Goal: Transaction & Acquisition: Purchase product/service

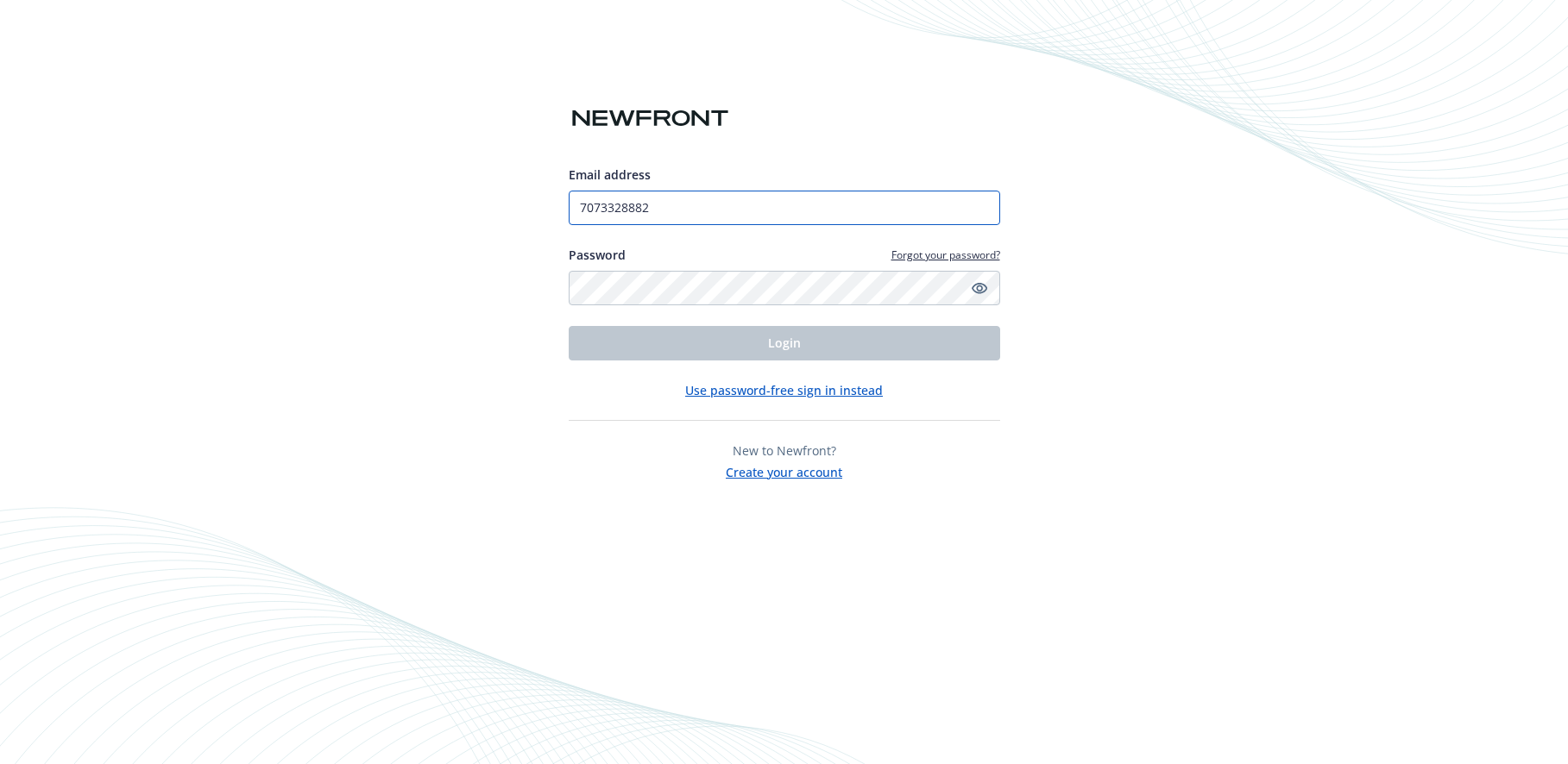
click at [653, 207] on input "7073328882" at bounding box center [784, 207] width 431 height 34
click at [983, 207] on input "7073328882" at bounding box center [784, 207] width 431 height 34
type input "[PERSON_NAME][EMAIL_ADDRESS][DOMAIN_NAME]"
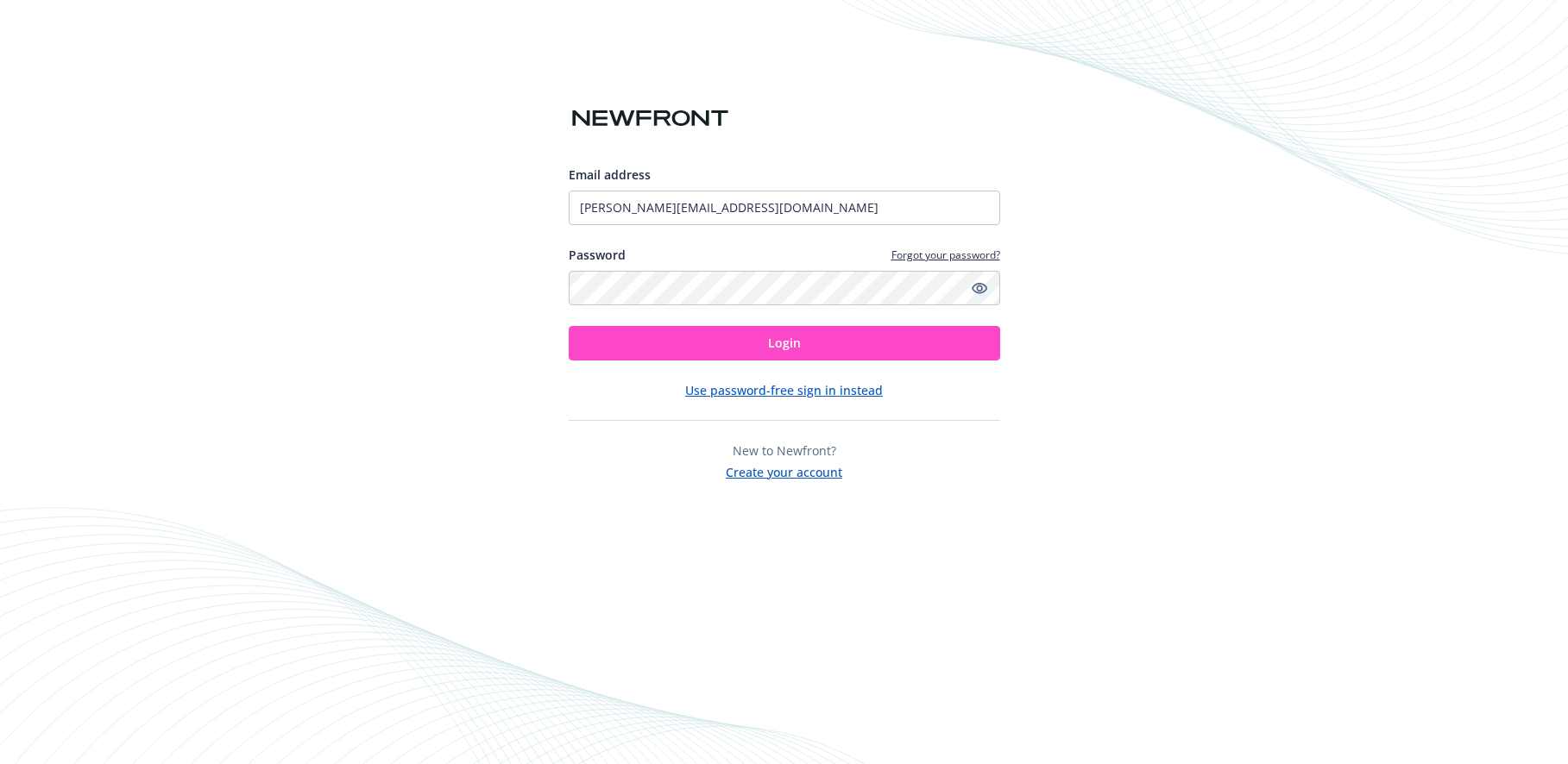
click at [852, 343] on button "Login" at bounding box center [784, 343] width 431 height 34
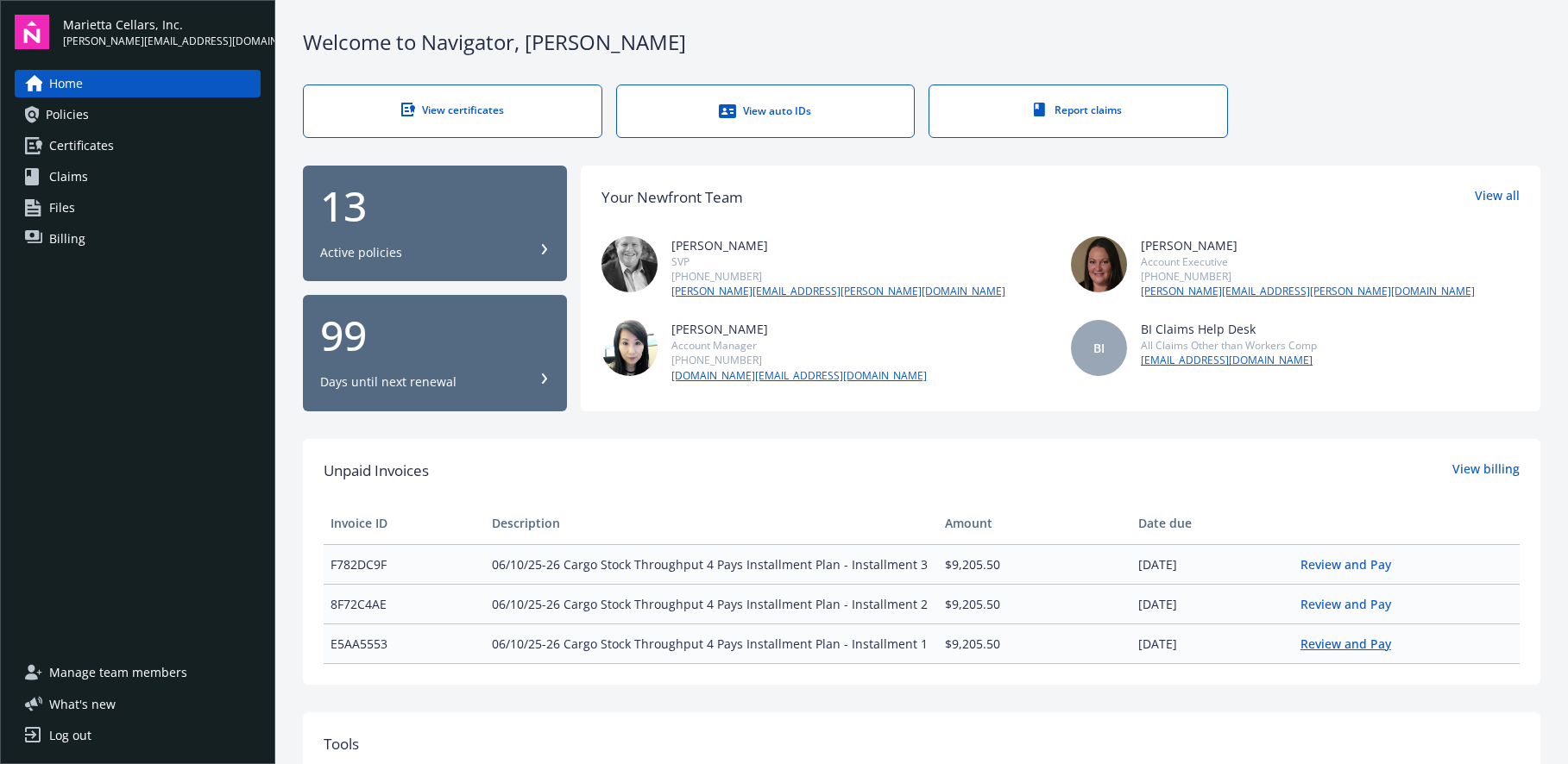
click at [1316, 640] on link "Review and Pay" at bounding box center [1353, 644] width 104 height 17
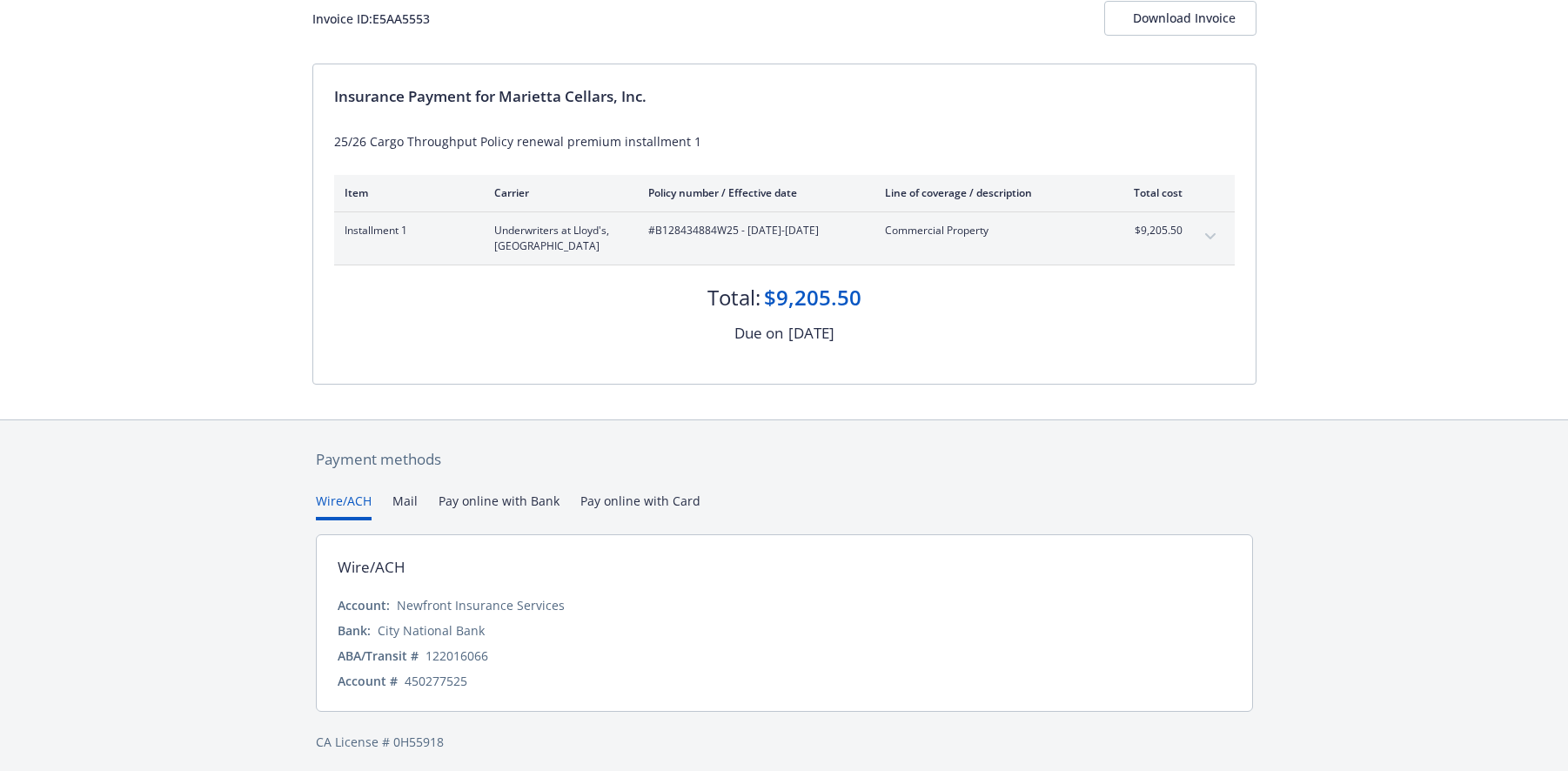
scroll to position [124, 0]
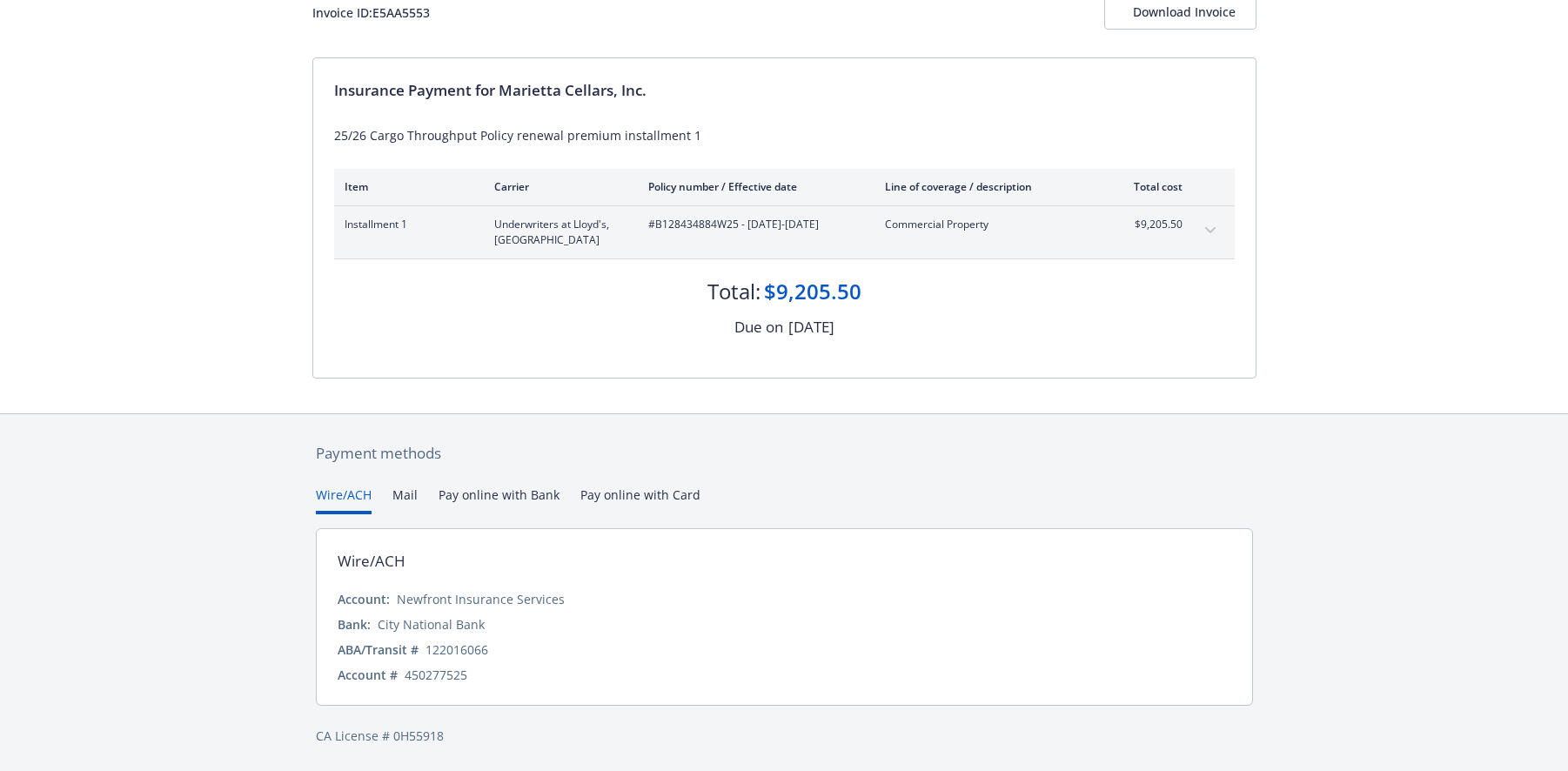
click at [637, 500] on div "Payment methods Wire/ACH Mail Pay online with Bank Pay online with Card Wire/AC…" at bounding box center [784, 594] width 944 height 360
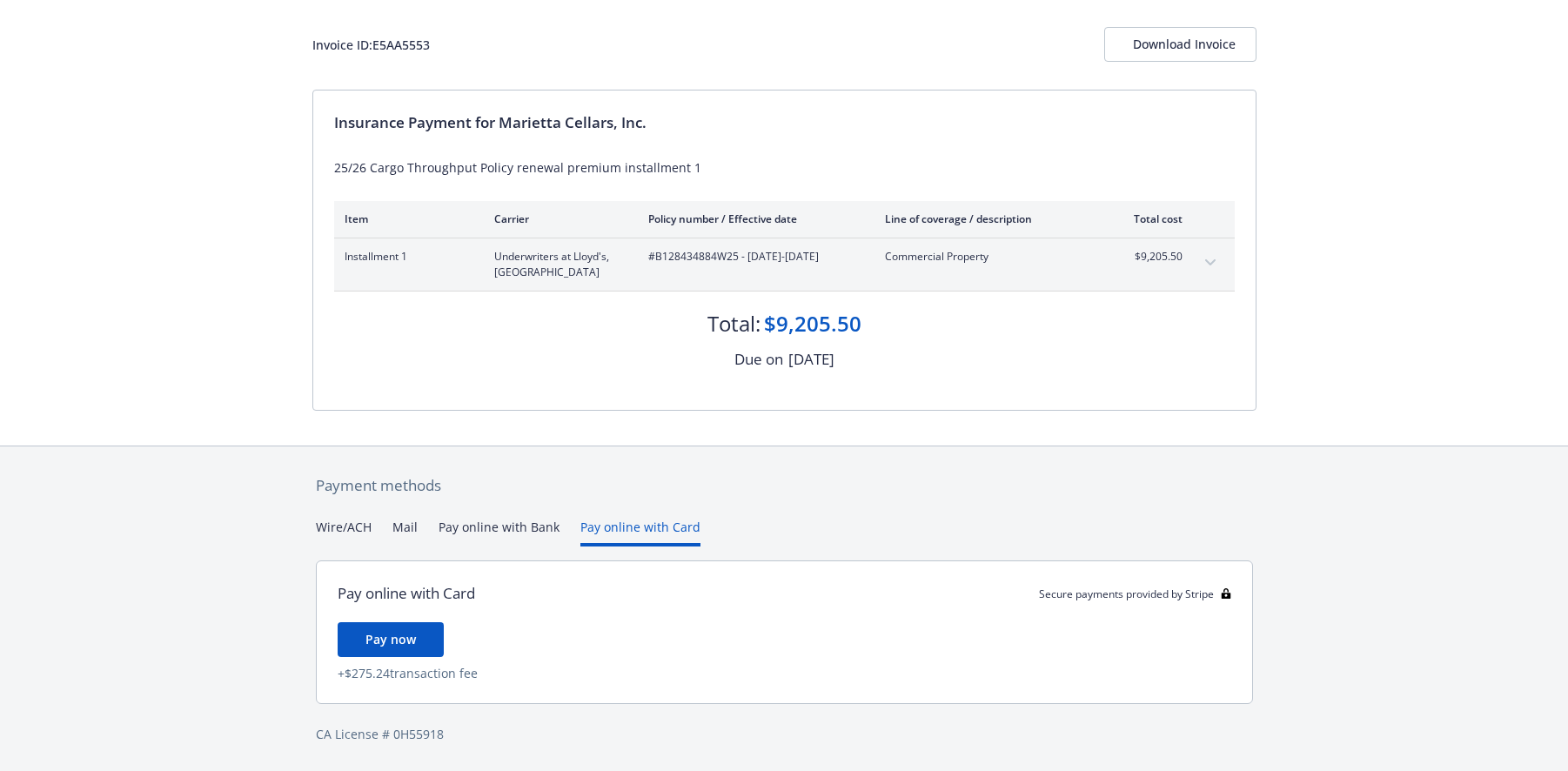
scroll to position [90, 0]
click at [511, 530] on button "Pay online with Bank" at bounding box center [499, 534] width 121 height 28
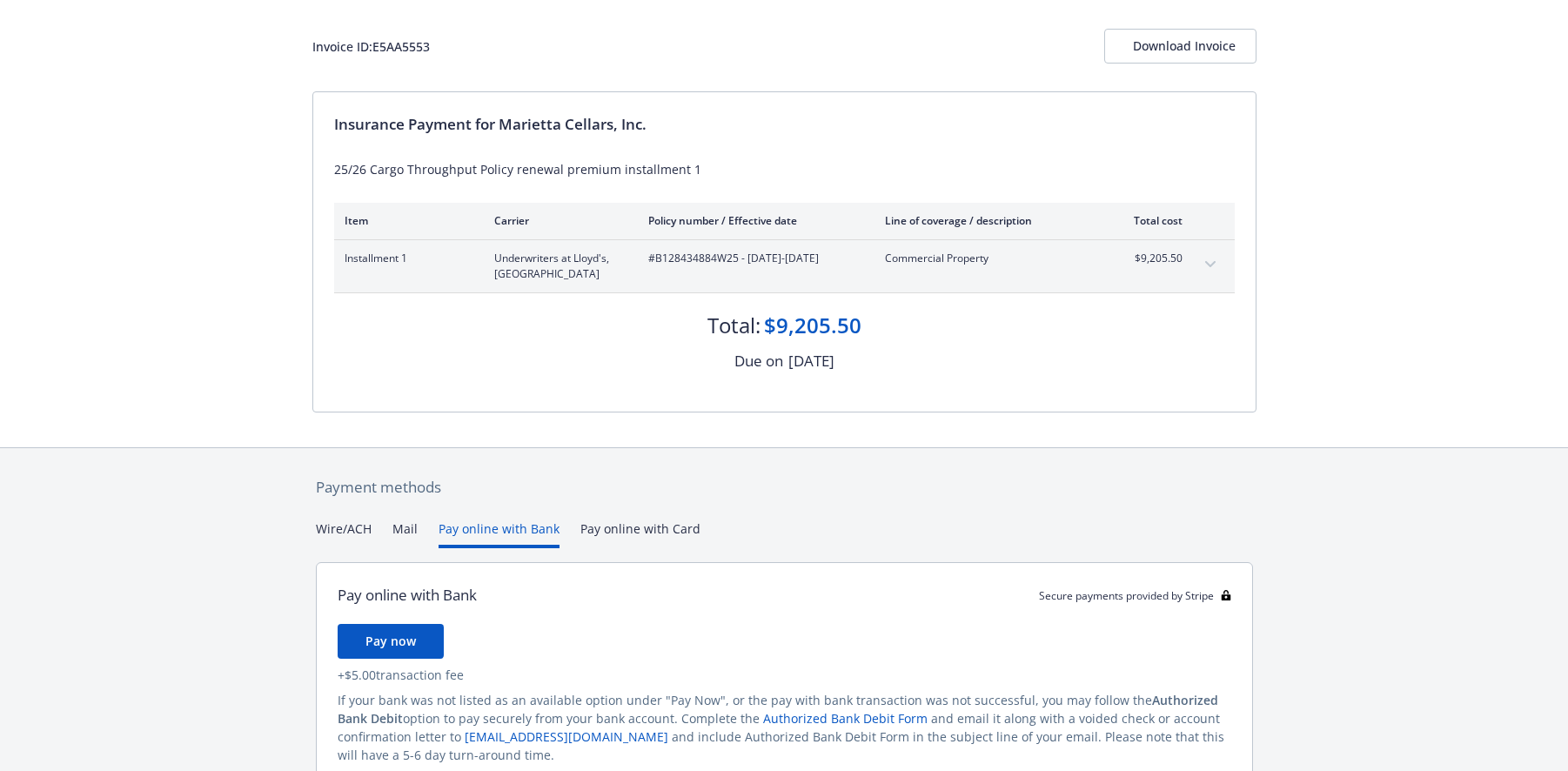
scroll to position [170, 0]
